Goal: Use online tool/utility: Utilize a website feature to perform a specific function

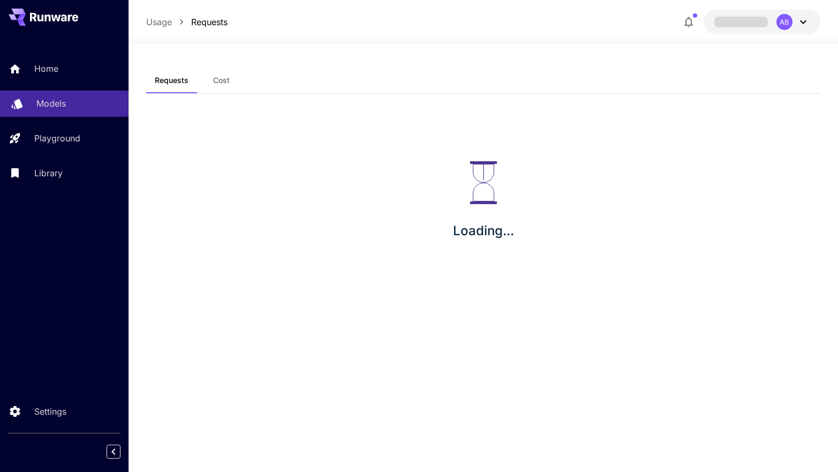
click at [58, 103] on p "Models" at bounding box center [50, 103] width 29 height 13
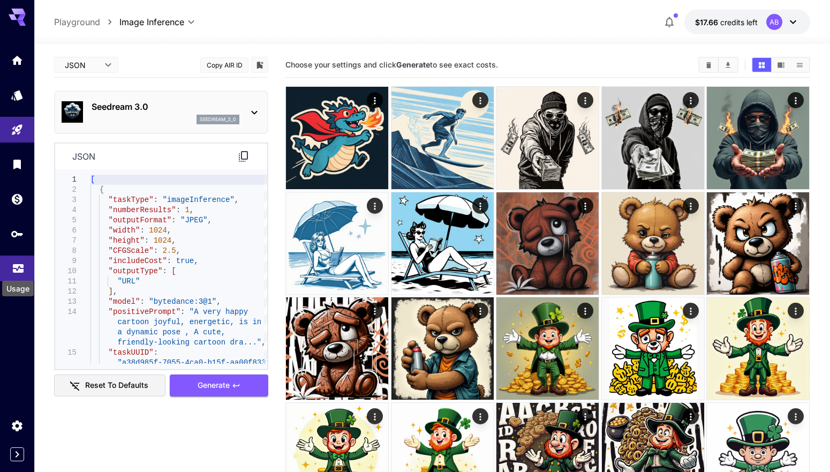
click at [24, 262] on icon "Usage" at bounding box center [18, 266] width 13 height 13
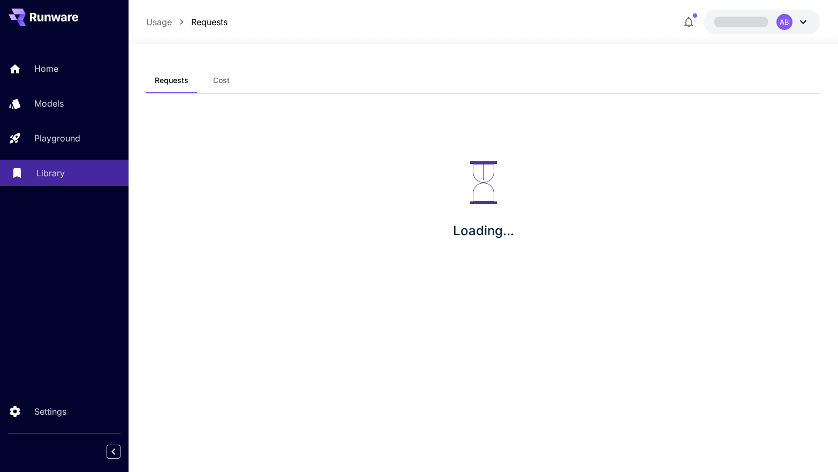
click at [68, 163] on link "Library" at bounding box center [64, 173] width 128 height 26
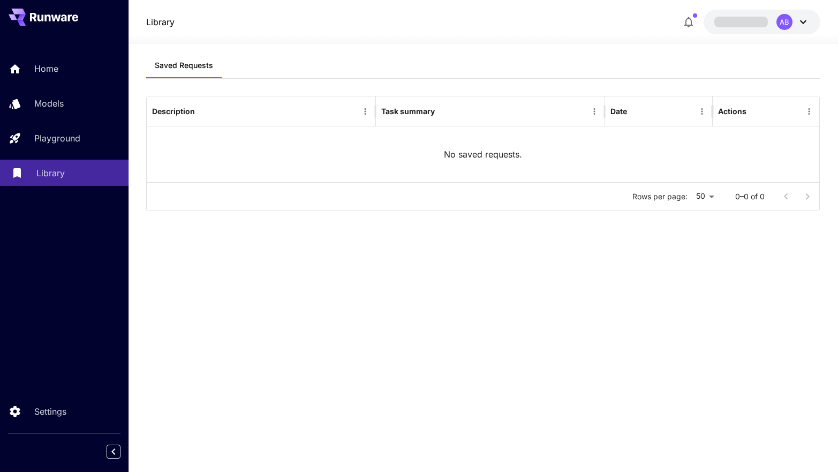
click at [68, 169] on div "Library" at bounding box center [78, 172] width 84 height 13
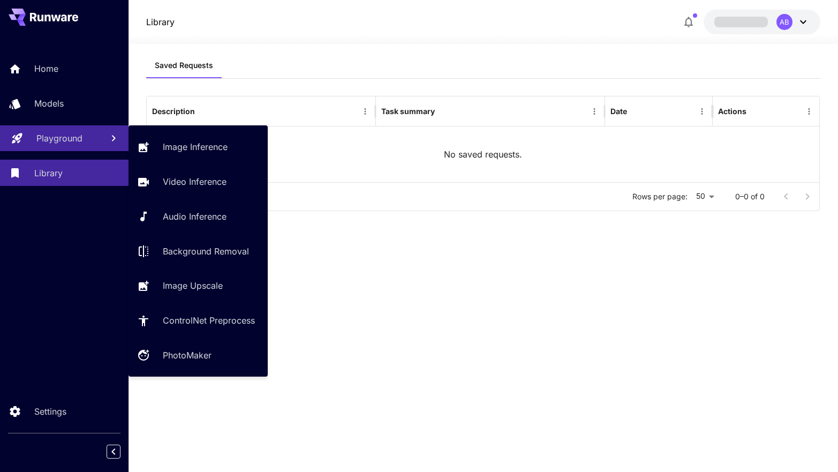
click at [64, 135] on p "Playground" at bounding box center [59, 138] width 46 height 13
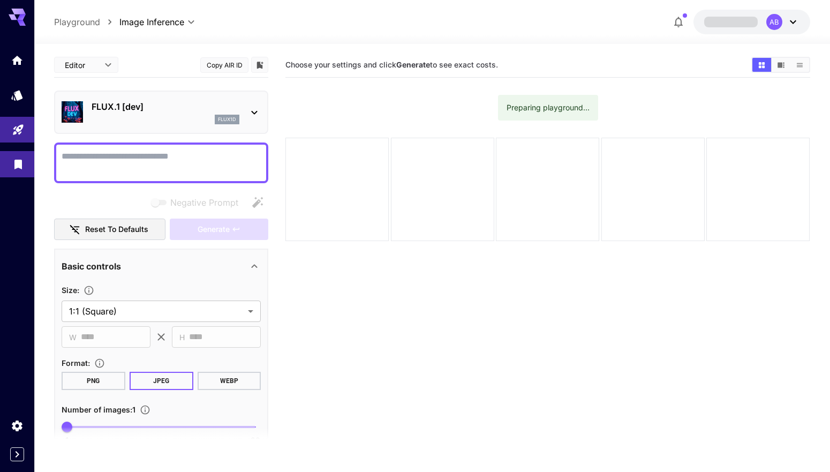
click at [14, 165] on icon "Library" at bounding box center [17, 161] width 7 height 10
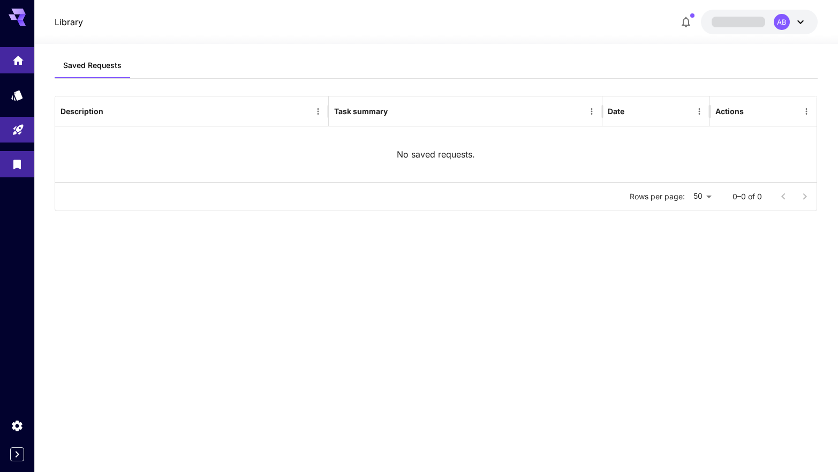
click at [22, 65] on link at bounding box center [17, 60] width 34 height 26
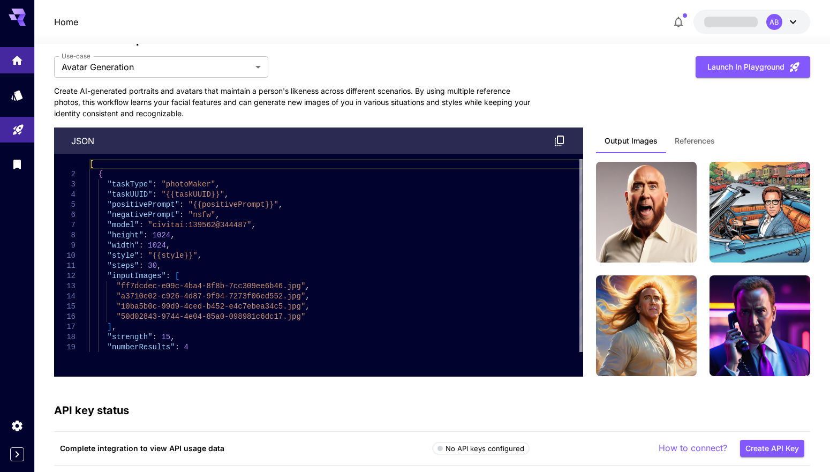
scroll to position [2878, 0]
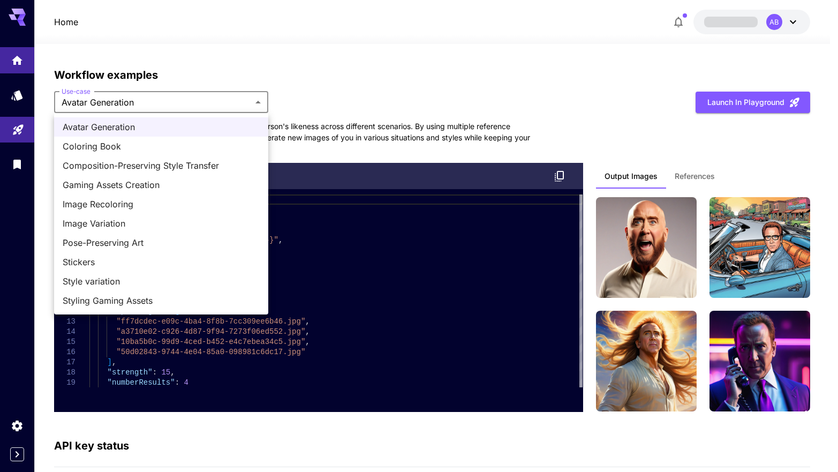
click at [187, 142] on span "Coloring Book" at bounding box center [161, 146] width 197 height 13
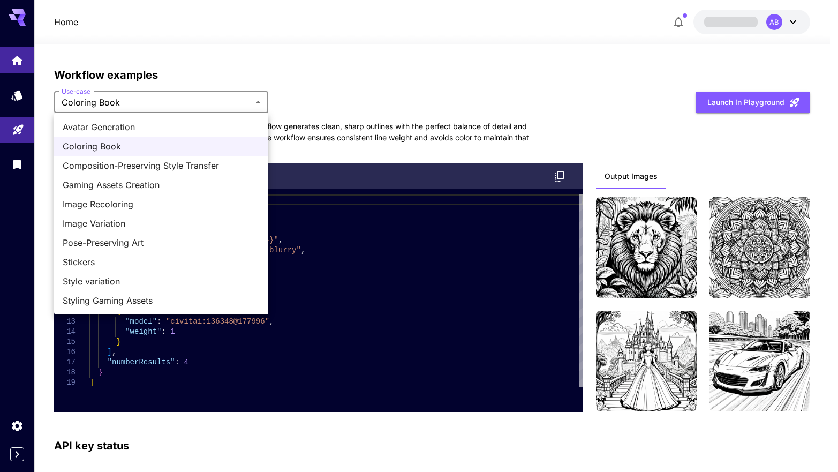
click at [169, 181] on span "Gaming Assets Creation" at bounding box center [161, 184] width 197 height 13
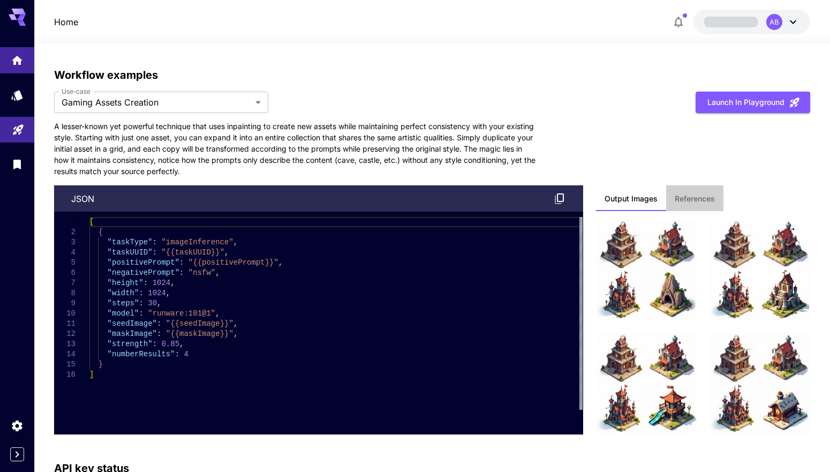
click at [698, 205] on button "References" at bounding box center [694, 198] width 57 height 26
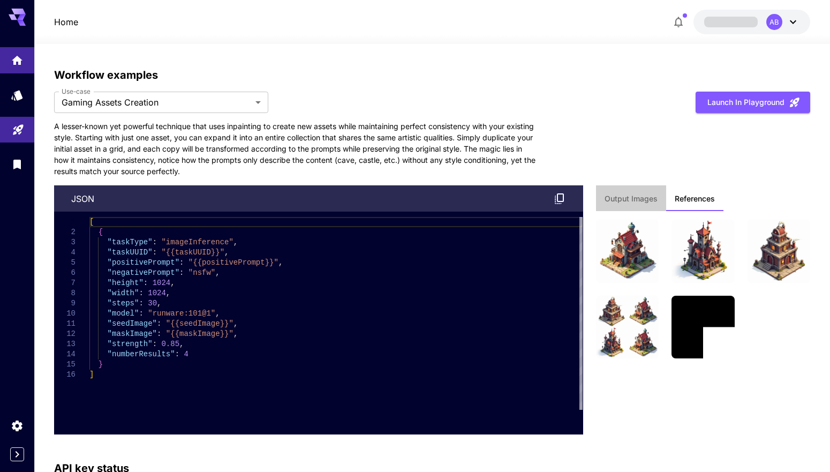
click at [639, 198] on span "Output Images" at bounding box center [630, 199] width 53 height 10
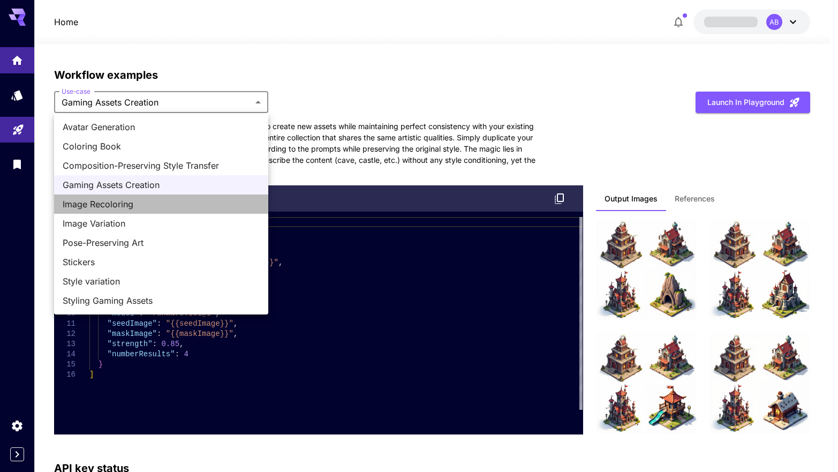
click at [159, 208] on span "Image Recoloring" at bounding box center [161, 204] width 197 height 13
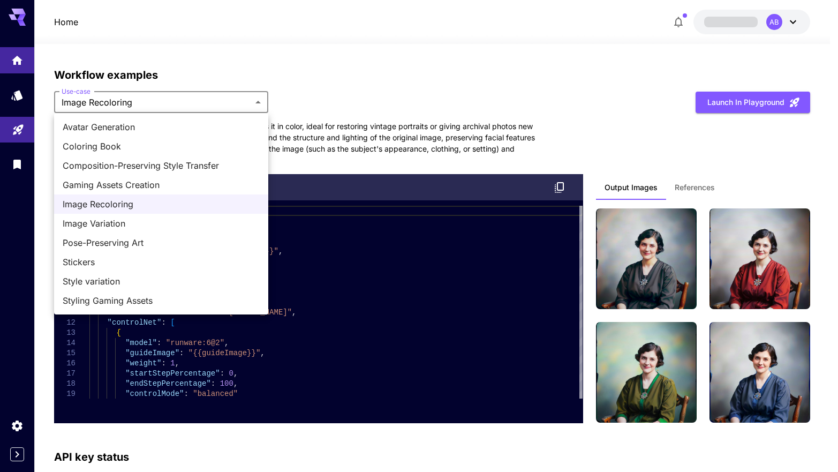
click at [166, 220] on span "Image Variation" at bounding box center [161, 223] width 197 height 13
type input "**********"
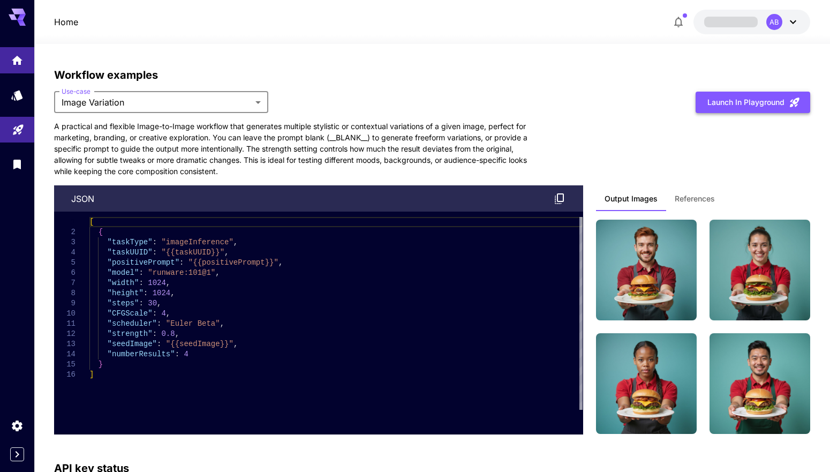
click at [743, 96] on button "Launch in Playground" at bounding box center [752, 103] width 115 height 22
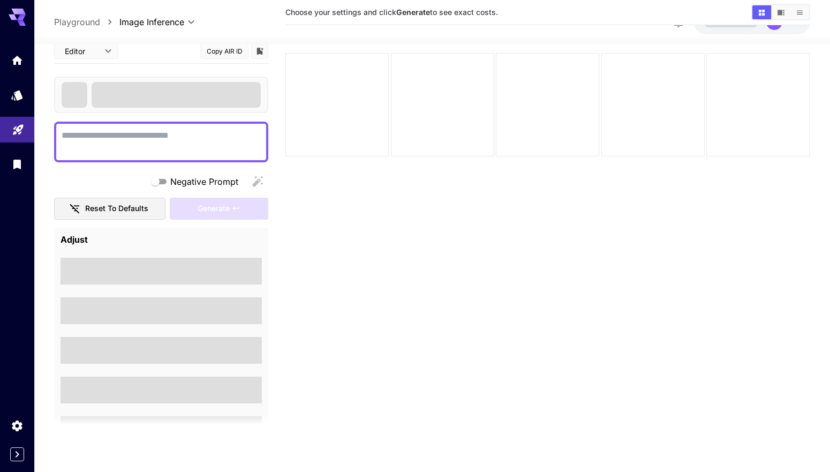
scroll to position [85, 0]
type textarea "*********"
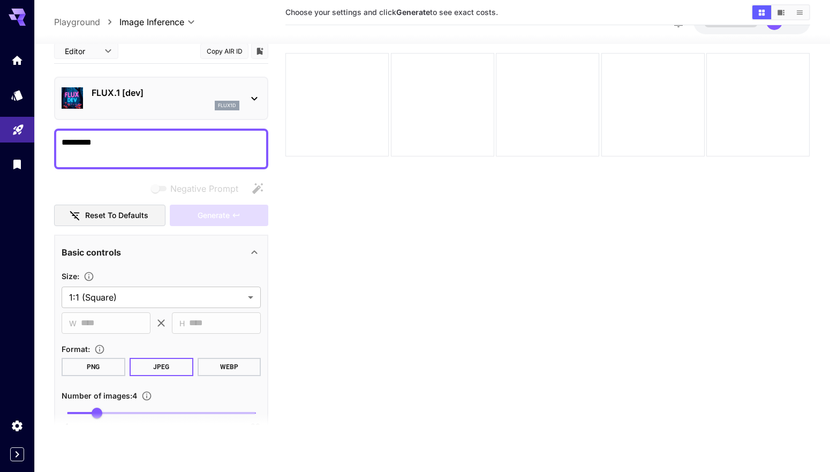
scroll to position [0, 0]
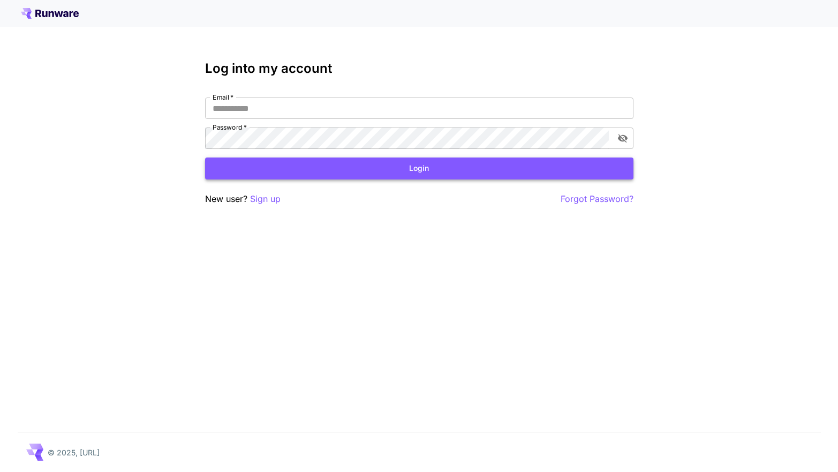
type input "**********"
click at [272, 169] on button "Login" at bounding box center [419, 168] width 428 height 22
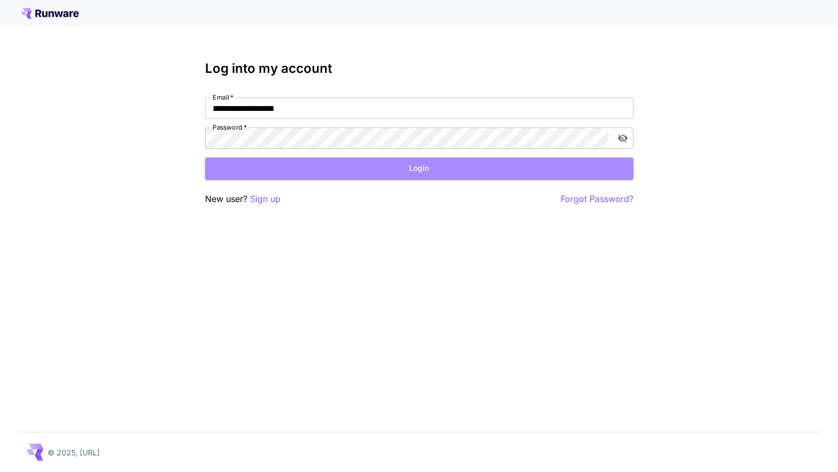
click at [269, 172] on button "Login" at bounding box center [419, 168] width 428 height 22
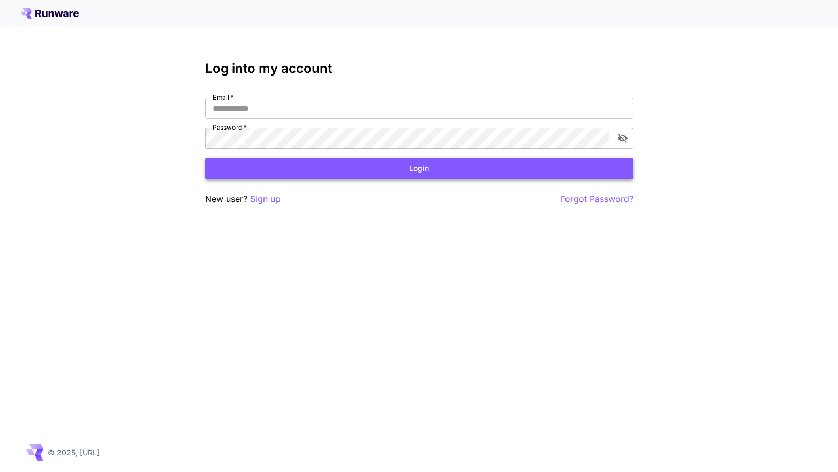
type input "**********"
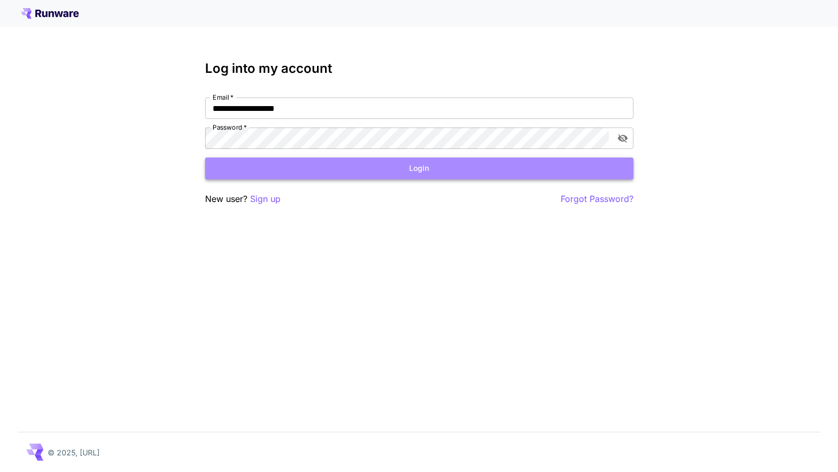
click at [316, 175] on button "Login" at bounding box center [419, 168] width 428 height 22
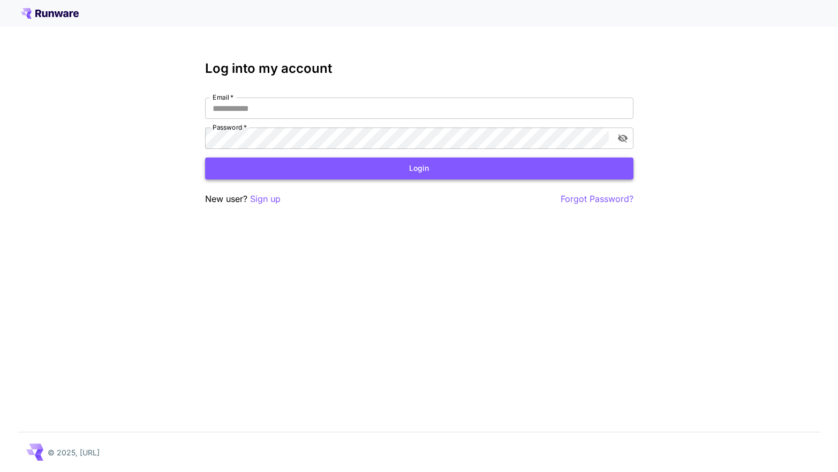
type input "**********"
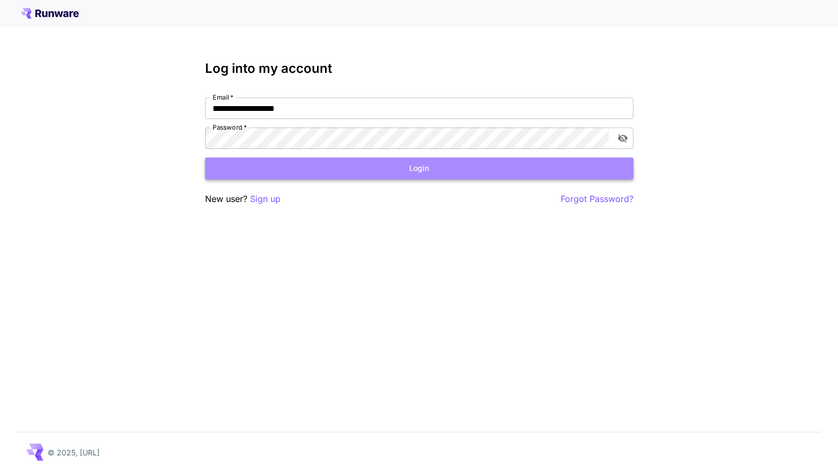
click at [278, 173] on button "Login" at bounding box center [419, 168] width 428 height 22
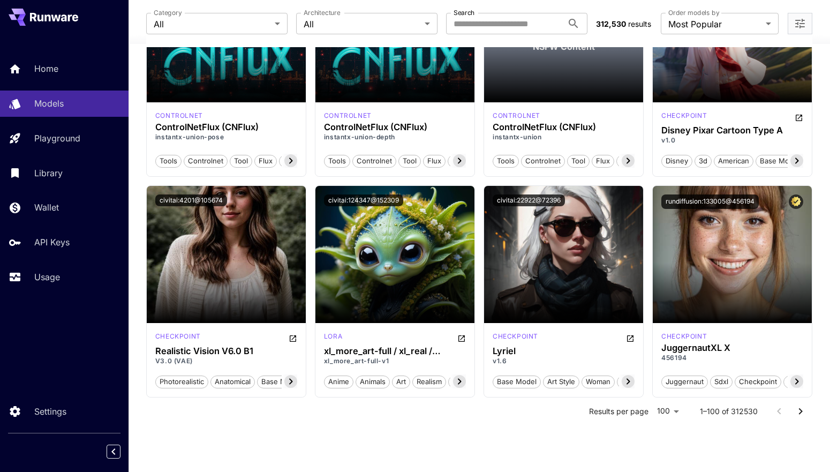
scroll to position [5119, 0]
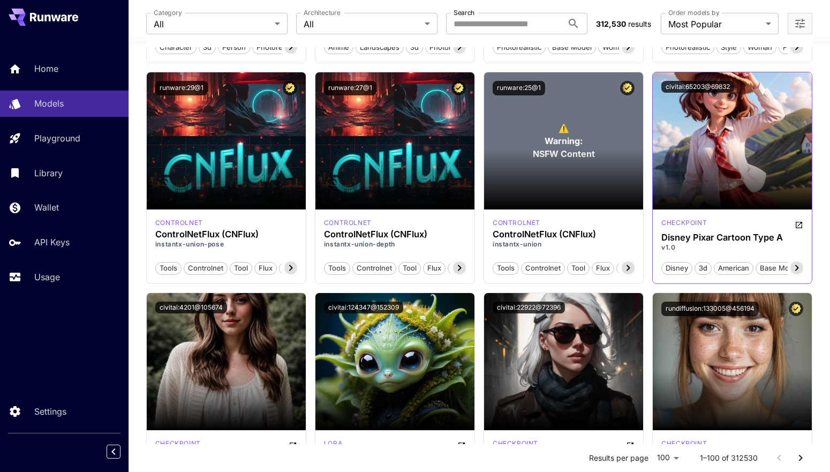
click at [791, 220] on div "checkpoint" at bounding box center [732, 224] width 142 height 13
click at [797, 225] on icon "Open in CivitAI" at bounding box center [798, 225] width 9 height 9
click at [56, 277] on p "Usage" at bounding box center [49, 276] width 26 height 13
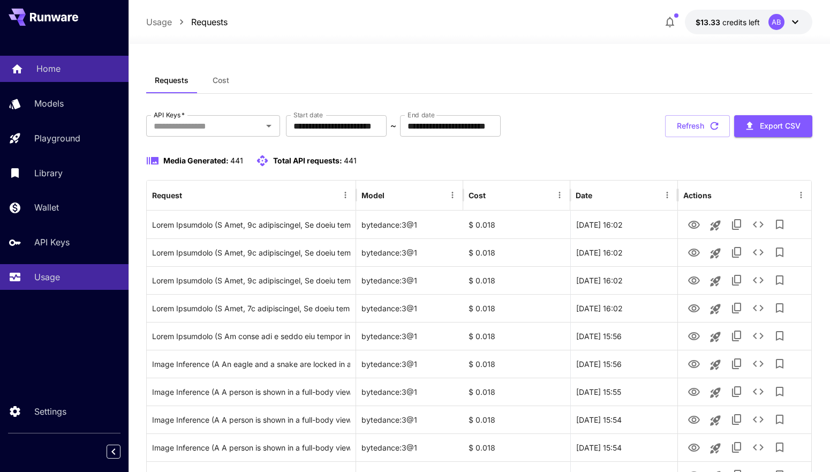
click at [76, 78] on link "Home" at bounding box center [64, 69] width 128 height 26
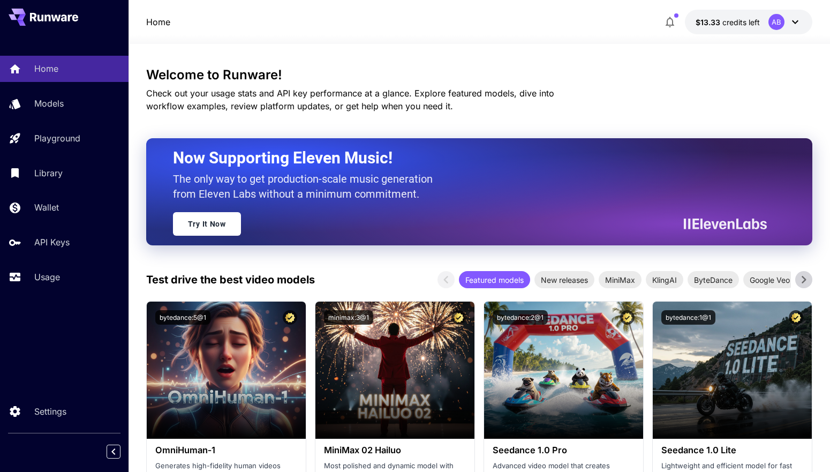
click at [807, 282] on icon at bounding box center [803, 279] width 16 height 16
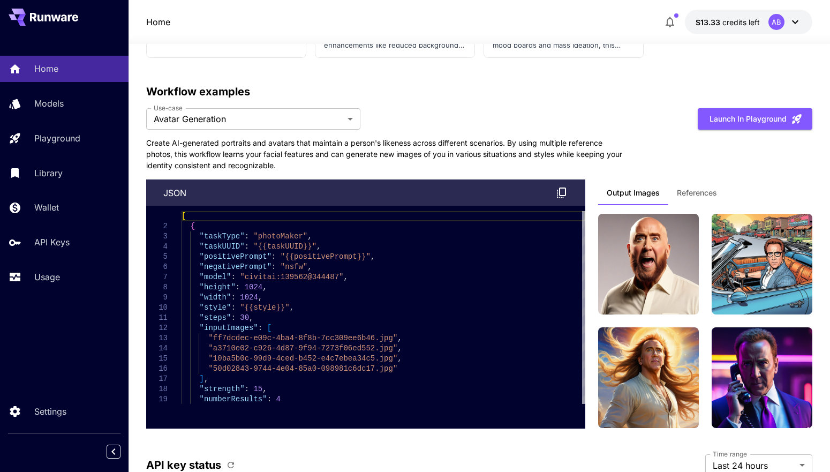
scroll to position [2845, 0]
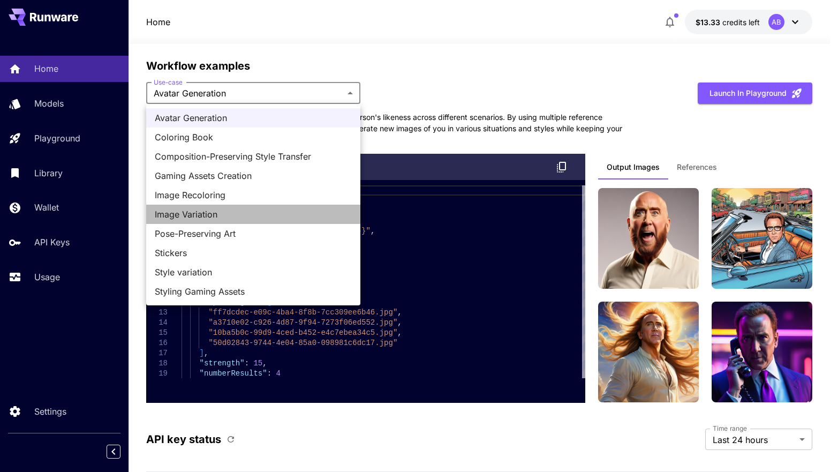
click at [282, 207] on li "Image Variation" at bounding box center [253, 213] width 214 height 19
type input "**********"
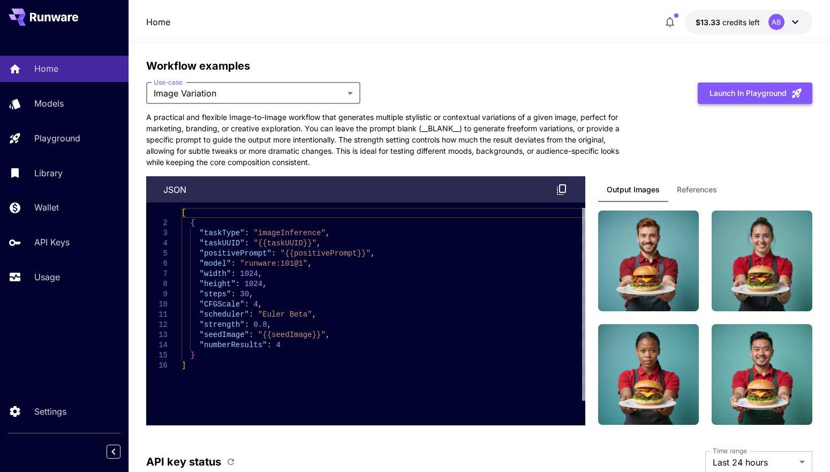
click at [729, 90] on button "Launch in Playground" at bounding box center [755, 93] width 115 height 22
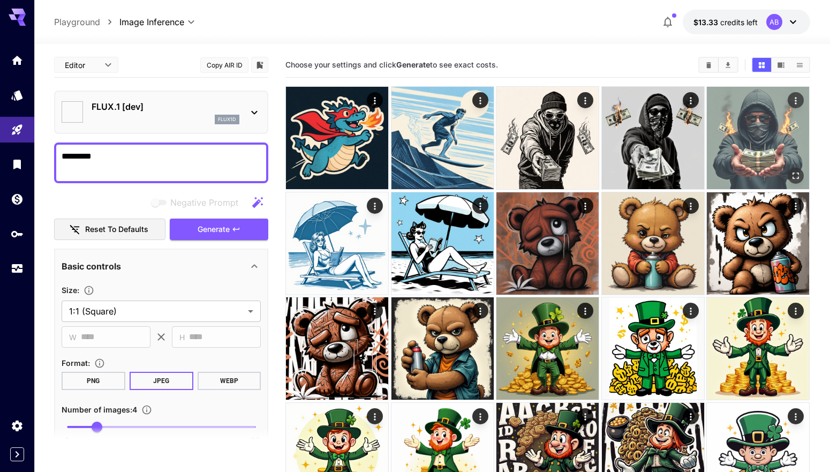
type input "**********"
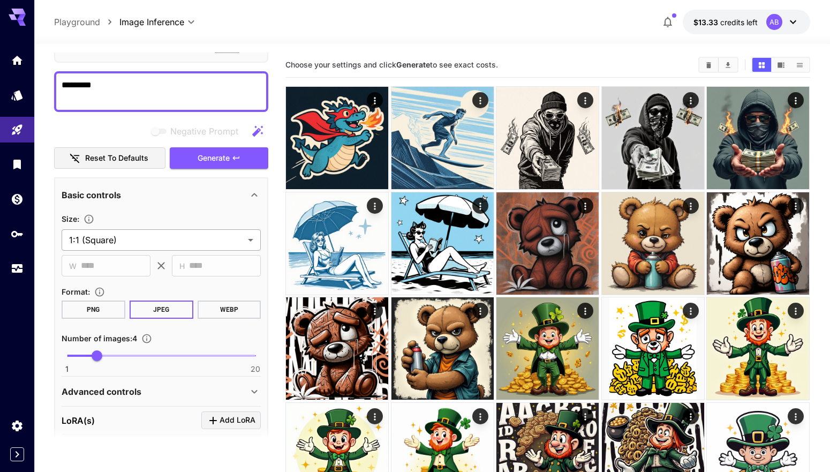
scroll to position [107, 0]
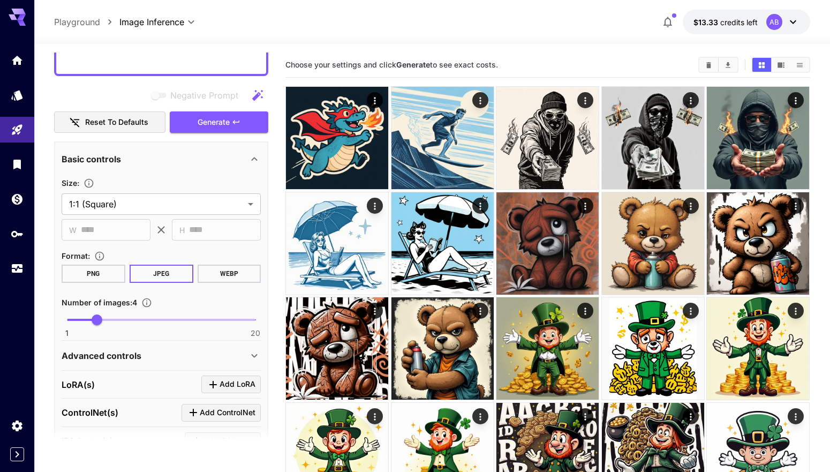
click at [134, 347] on div "Advanced controls" at bounding box center [161, 356] width 199 height 26
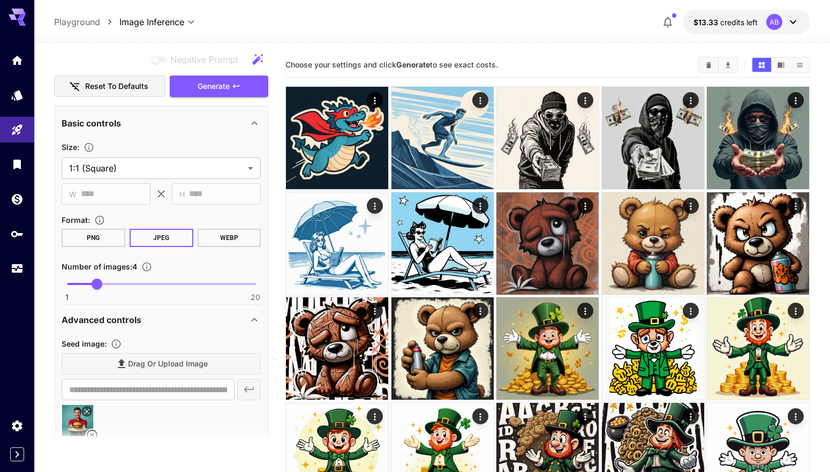
scroll to position [178, 0]
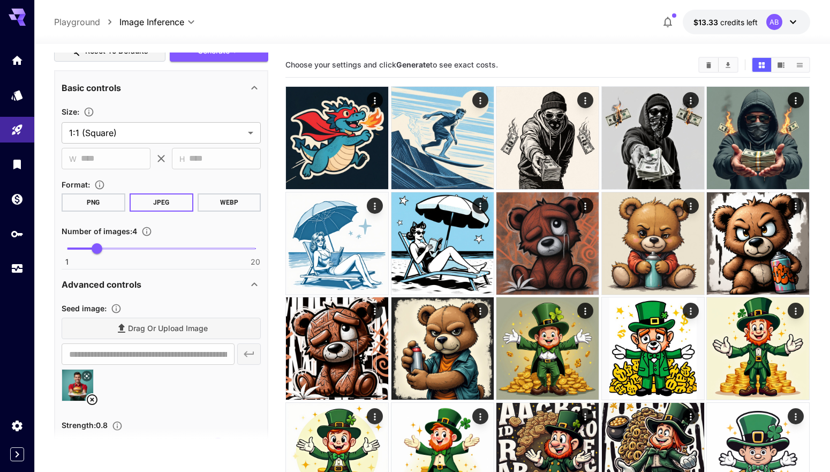
click at [90, 399] on icon at bounding box center [92, 399] width 11 height 11
type input "**********"
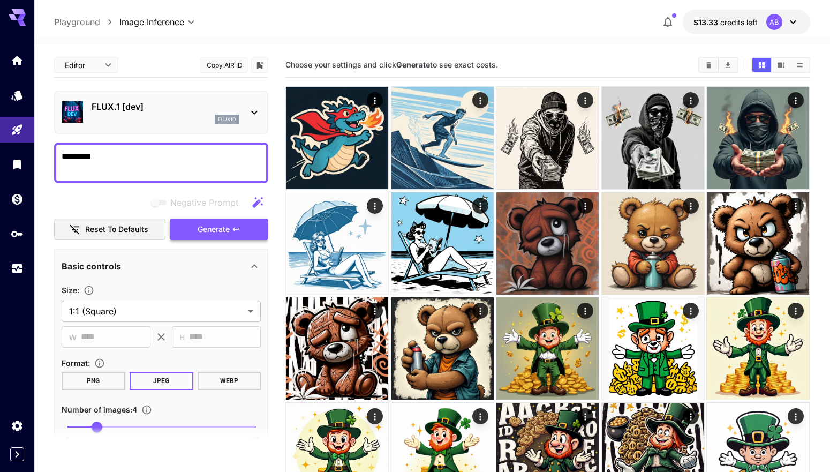
click at [206, 232] on span "Generate" at bounding box center [214, 229] width 32 height 13
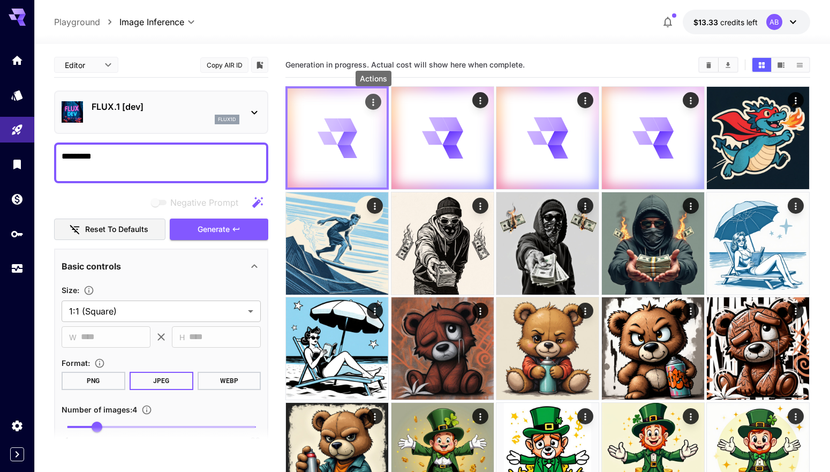
click at [375, 102] on icon "Actions" at bounding box center [373, 102] width 11 height 11
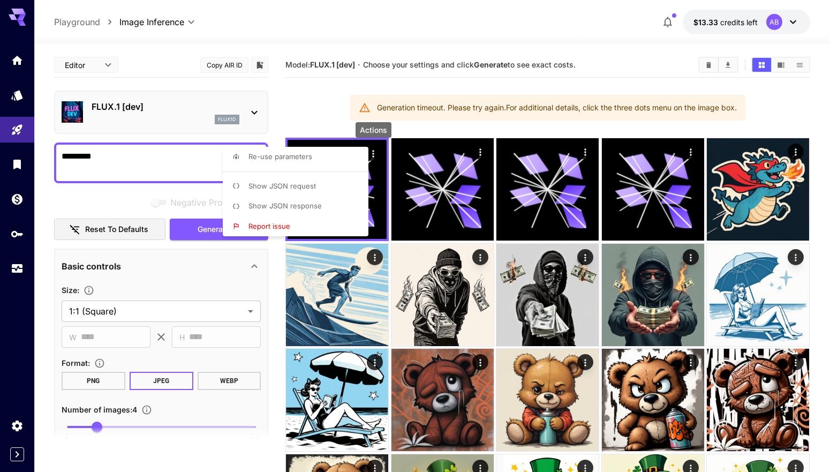
click at [390, 90] on div at bounding box center [419, 236] width 838 height 472
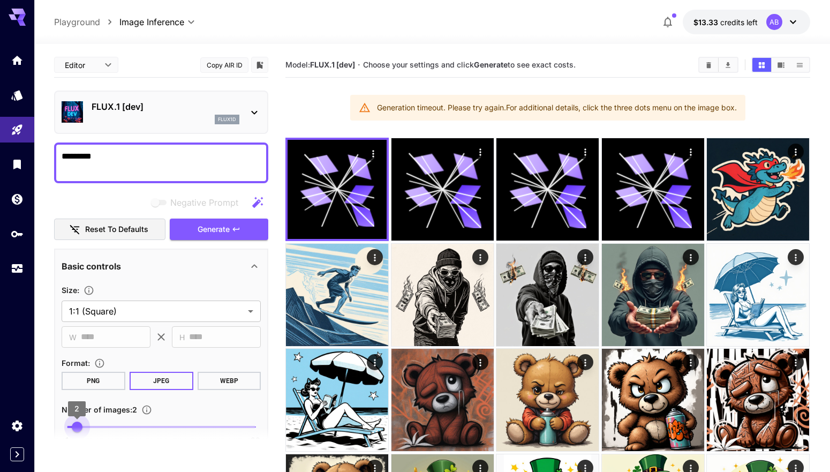
type input "*"
drag, startPoint x: 97, startPoint y: 423, endPoint x: 70, endPoint y: 425, distance: 27.3
click at [70, 425] on span "1" at bounding box center [67, 426] width 11 height 11
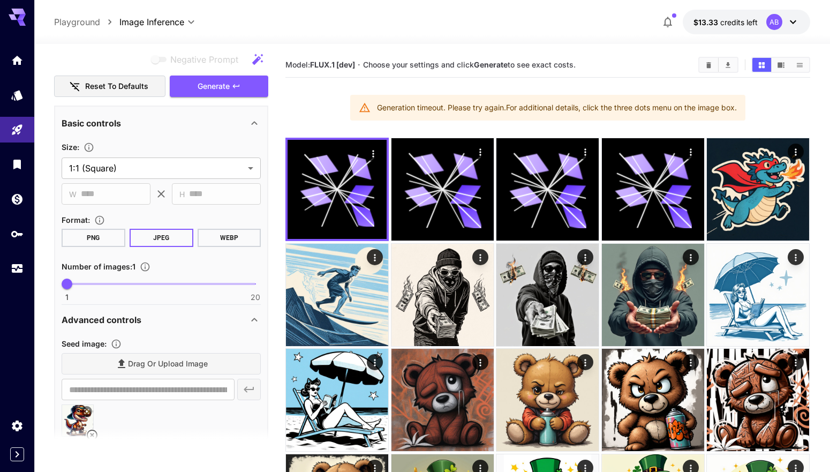
scroll to position [71, 0]
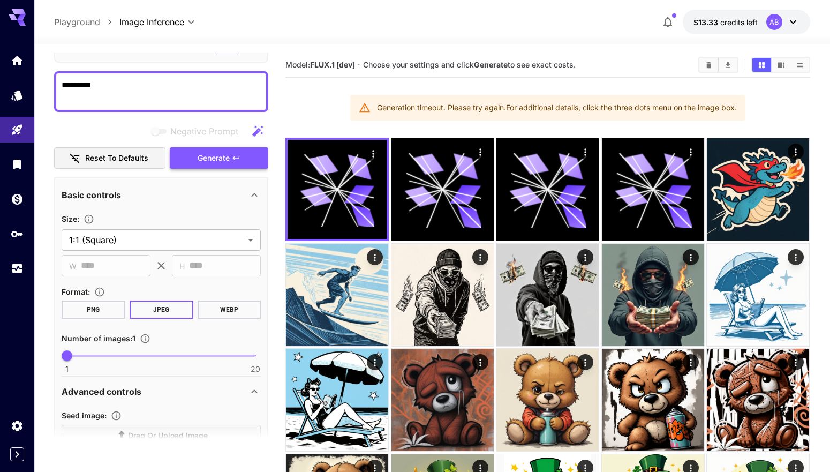
click at [233, 160] on icon "button" at bounding box center [236, 158] width 9 height 9
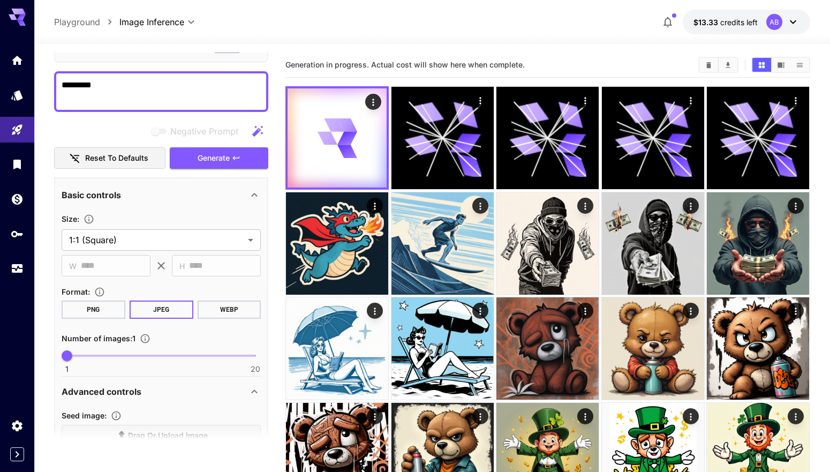
scroll to position [0, 0]
